Goal: Navigation & Orientation: Find specific page/section

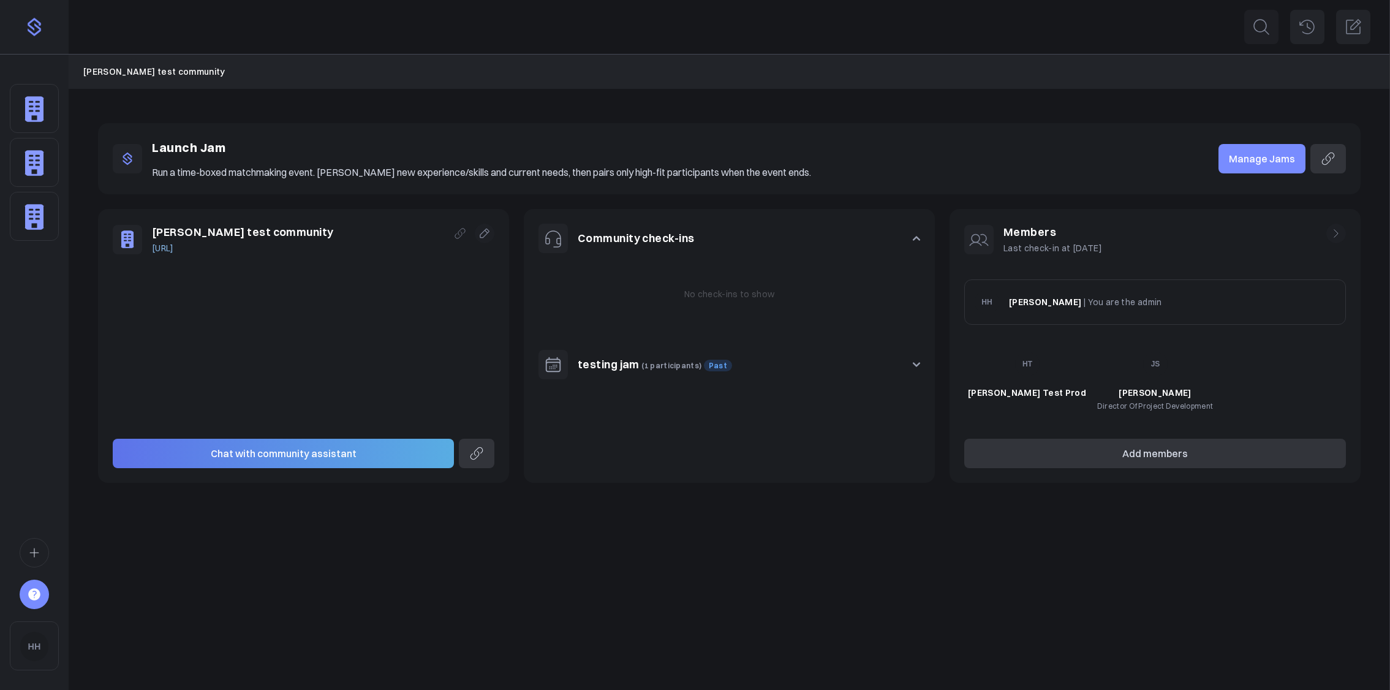
click at [1265, 165] on link "Manage Jams" at bounding box center [1262, 158] width 87 height 29
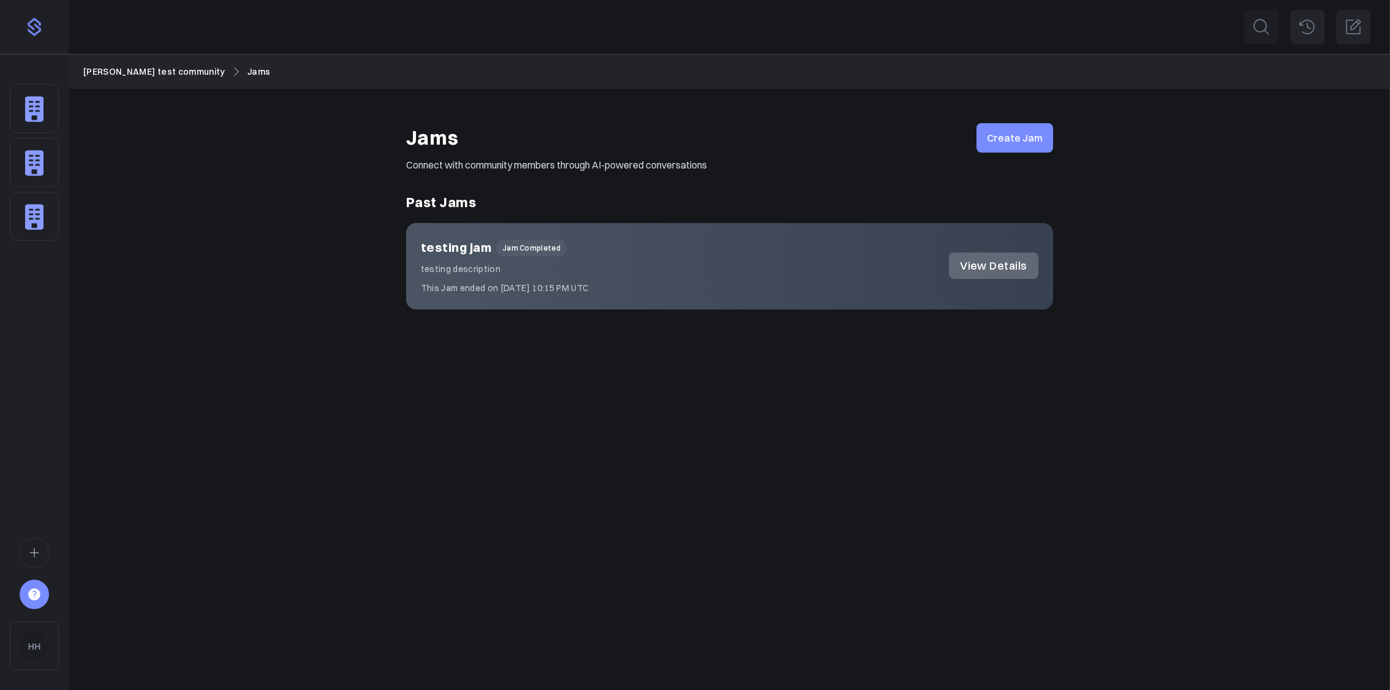
click at [784, 384] on div "CHAT HISTORY Search for people or companies Ctrl K" at bounding box center [730, 345] width 1322 height 690
click at [40, 175] on img "Sidebar" at bounding box center [34, 162] width 28 height 29
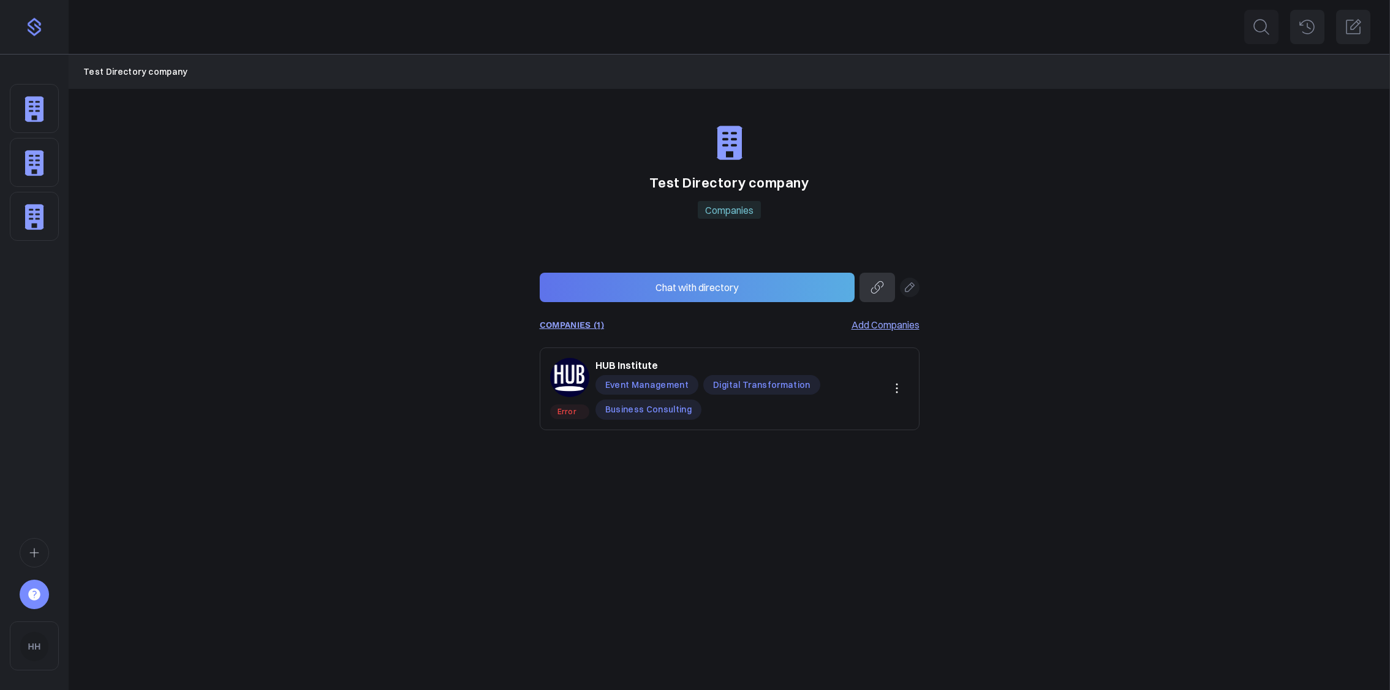
click at [16, 108] on div "Sidebar" at bounding box center [34, 108] width 49 height 49
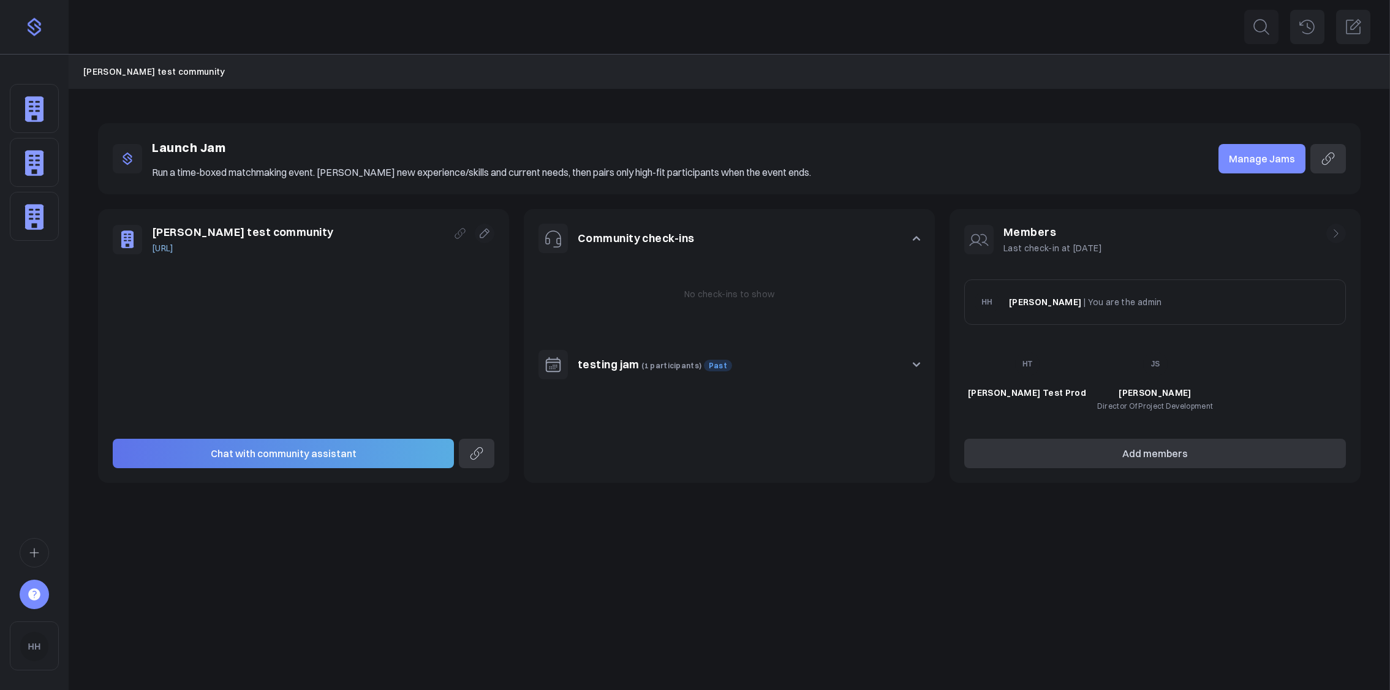
click at [1261, 159] on link "Manage Jams" at bounding box center [1262, 158] width 87 height 29
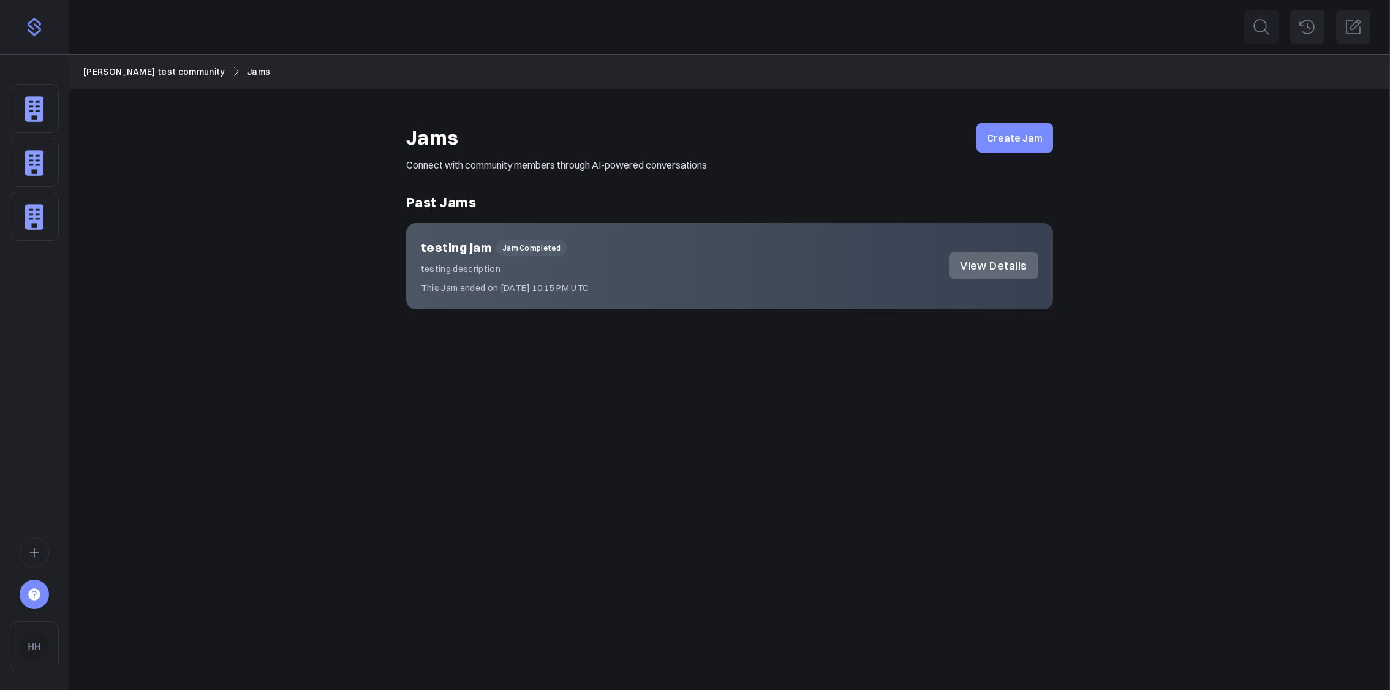
click at [995, 499] on div "CHAT HISTORY Search for people or companies Ctrl K" at bounding box center [730, 345] width 1322 height 690
